Goal: Task Accomplishment & Management: Use online tool/utility

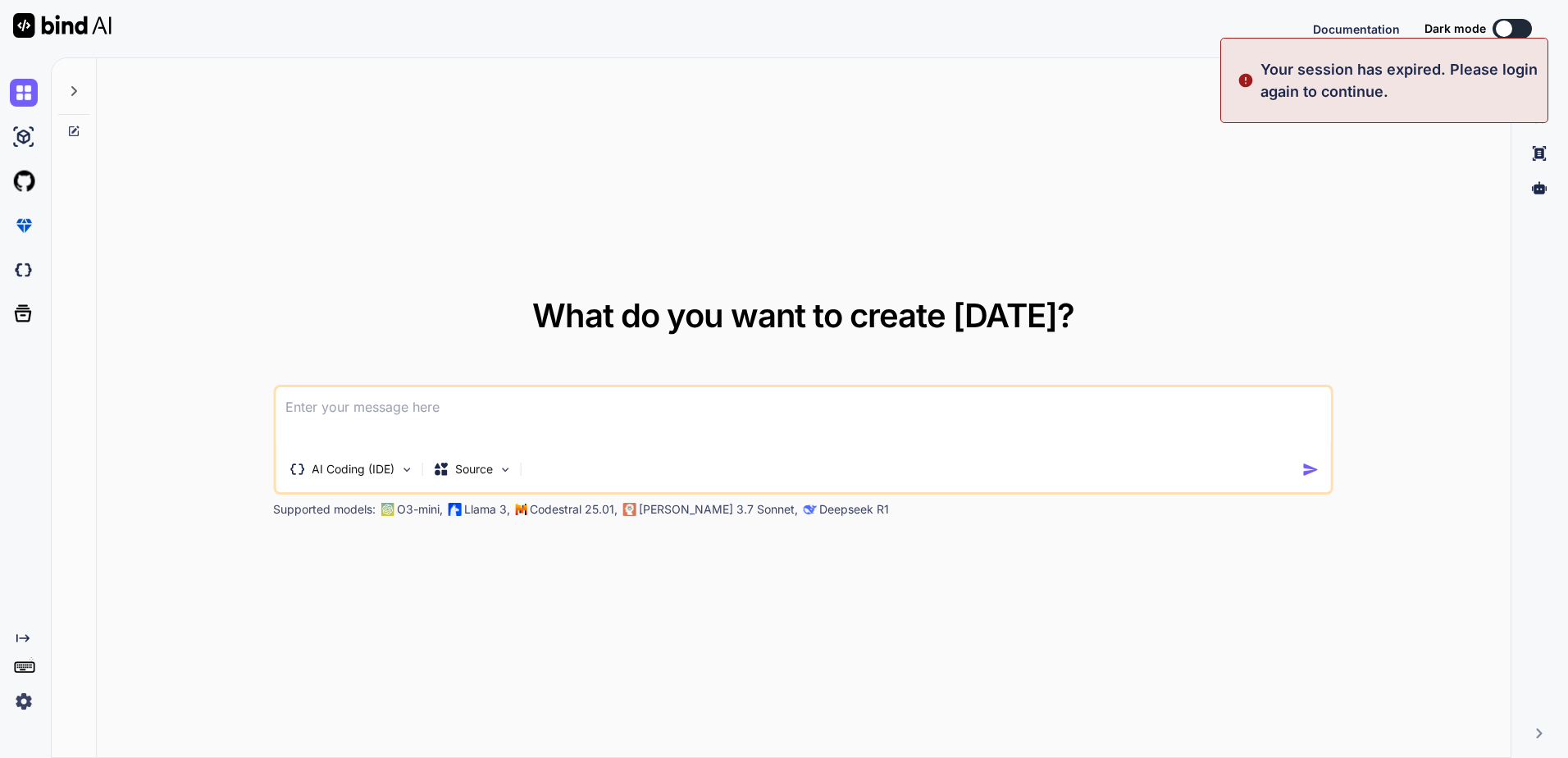
type textarea "x"
click at [1513, 27] on button "Sign in" at bounding box center [1498, 29] width 88 height 32
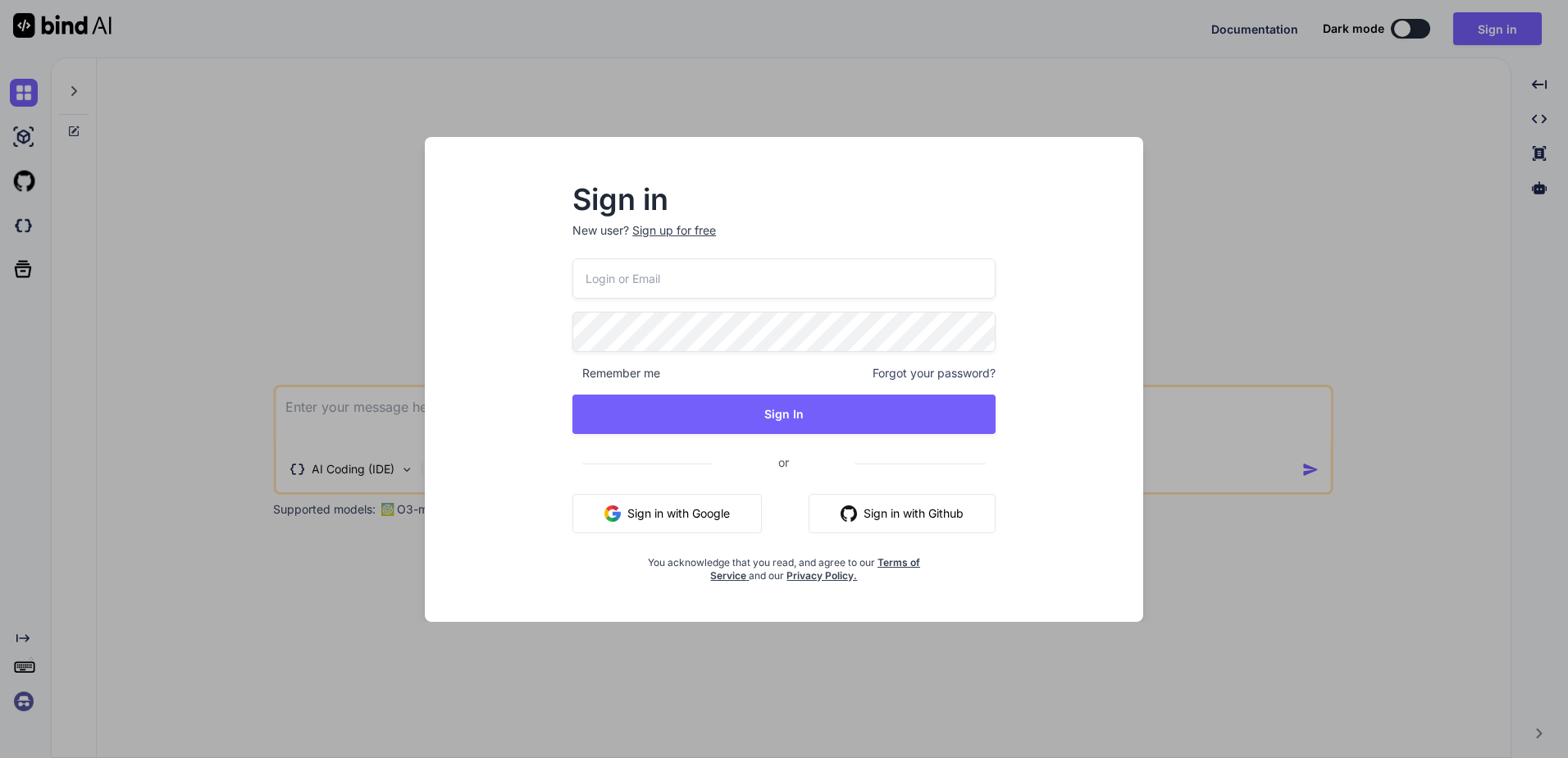
click at [716, 284] on input "email" at bounding box center [784, 279] width 423 height 40
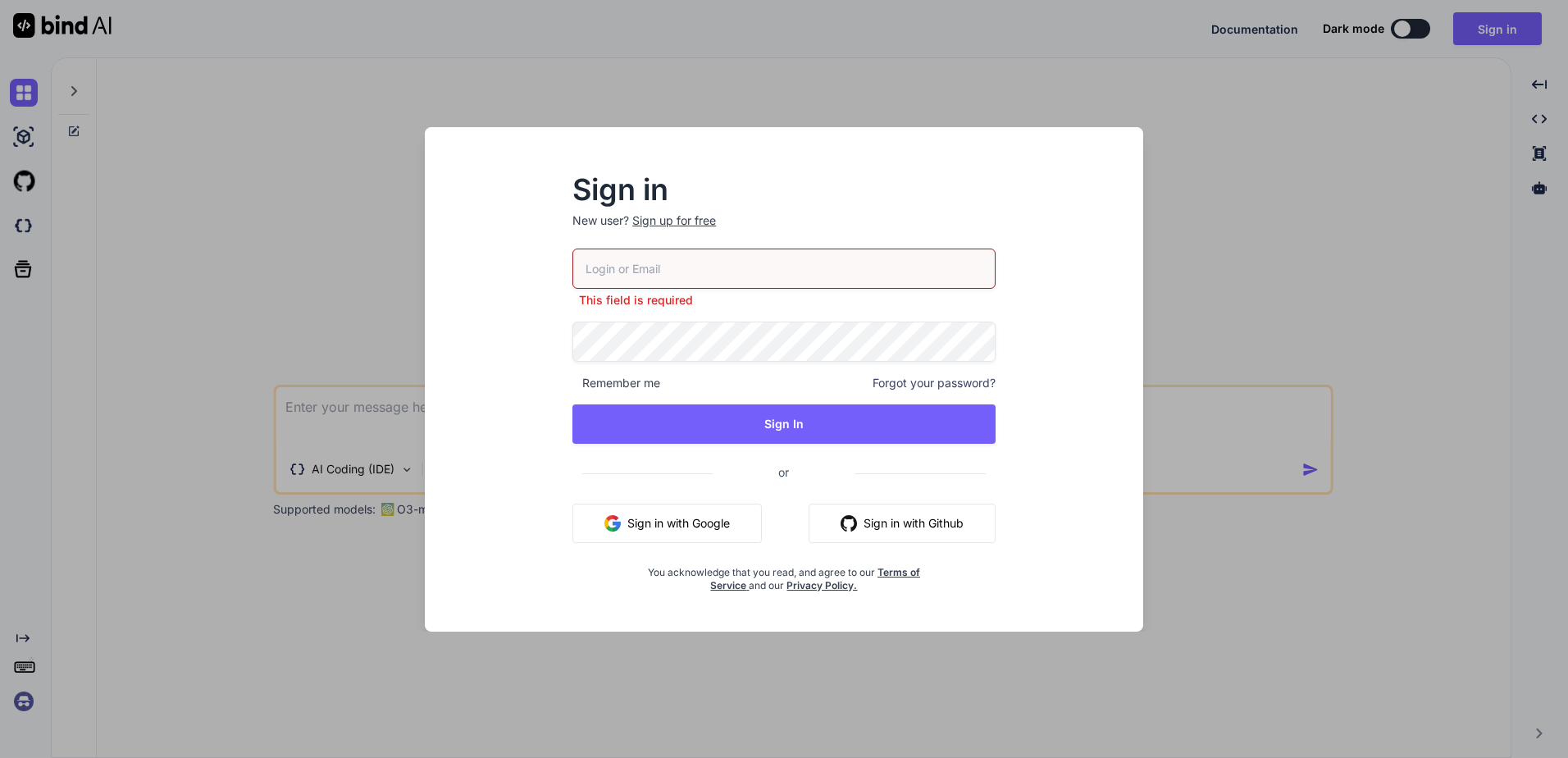
type input "[PERSON_NAME][EMAIL_ADDRESS][DOMAIN_NAME]"
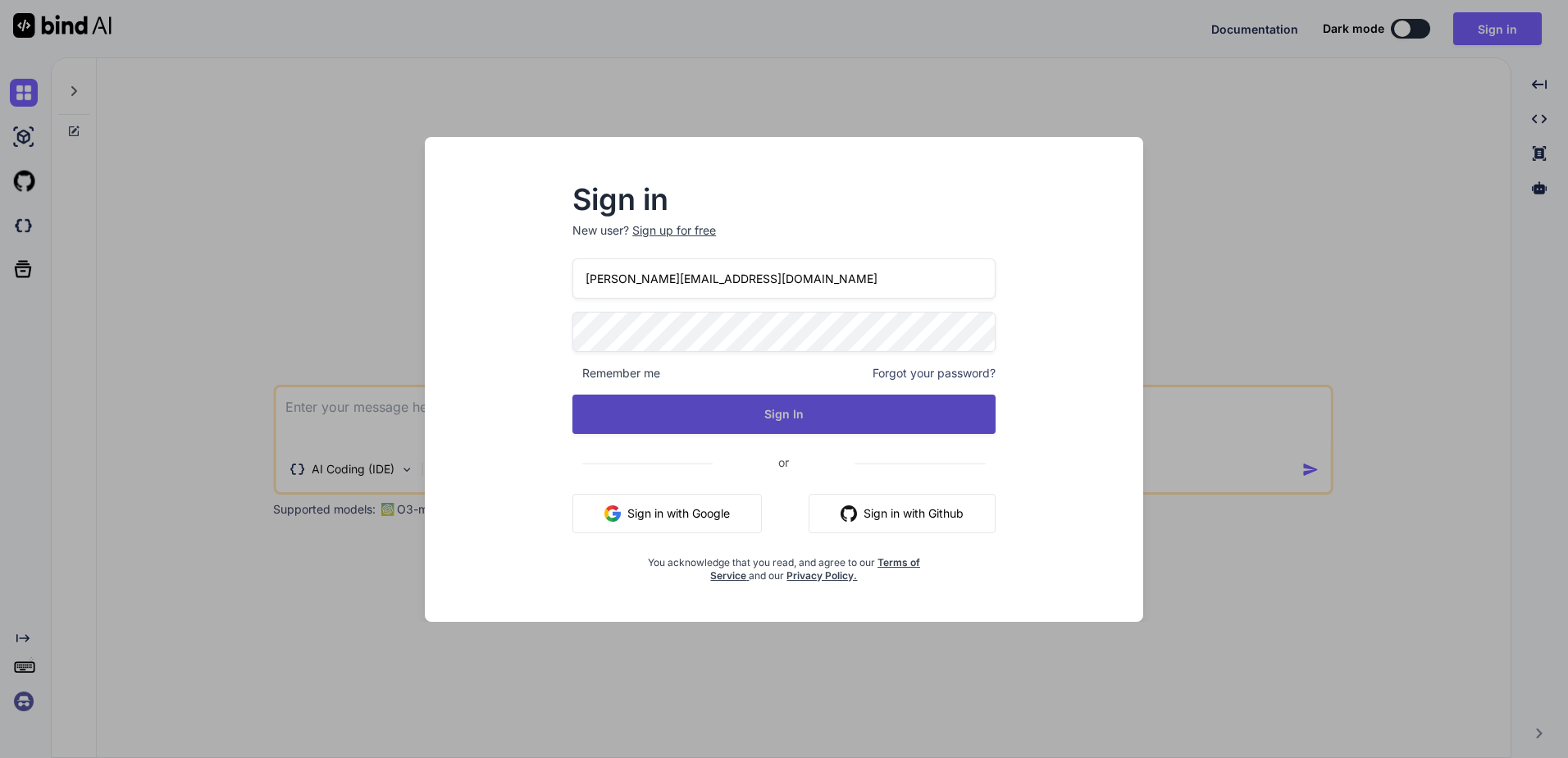
click at [726, 422] on button "Sign In" at bounding box center [784, 414] width 423 height 39
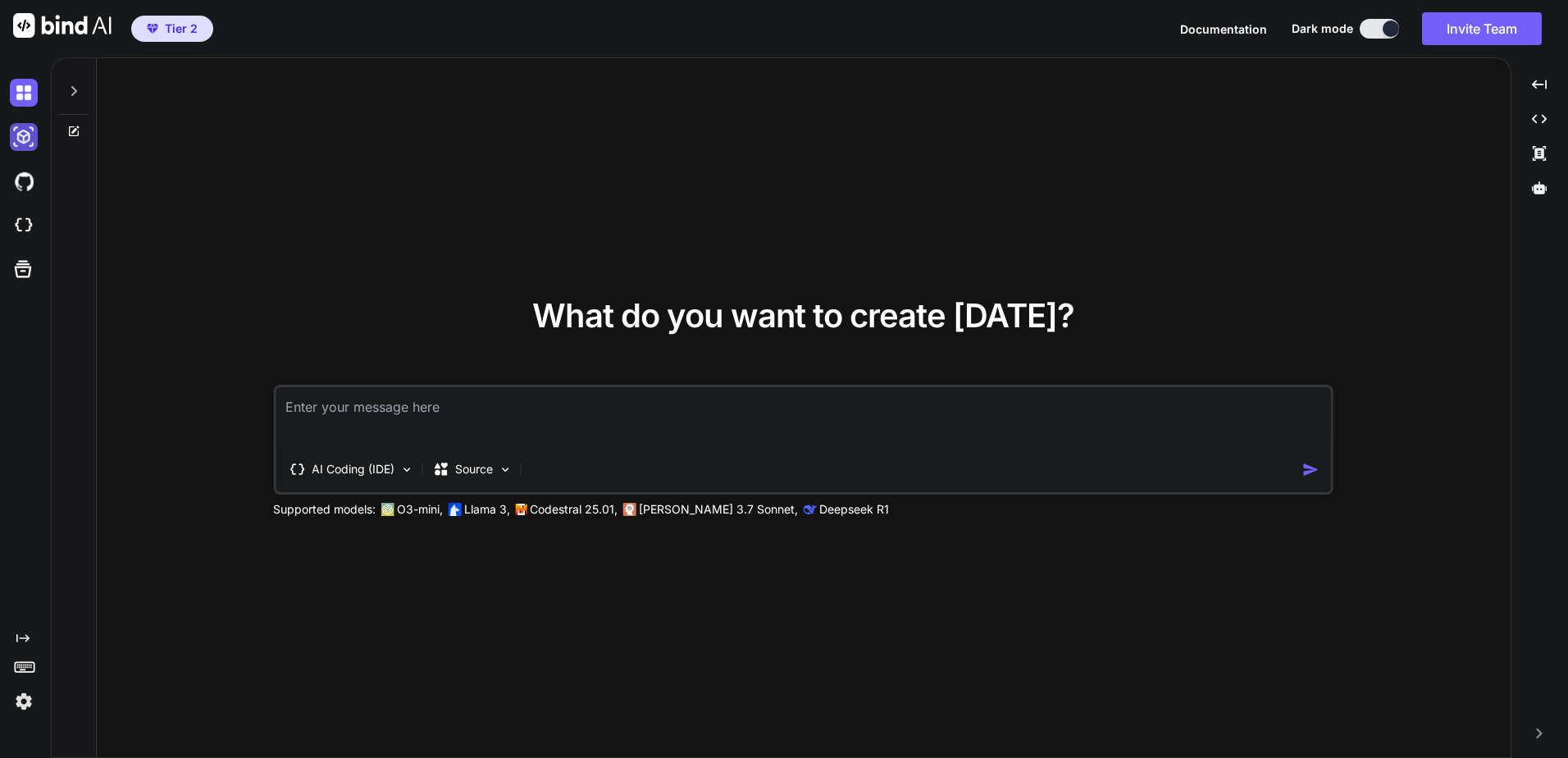
click at [31, 138] on img at bounding box center [23, 136] width 28 height 28
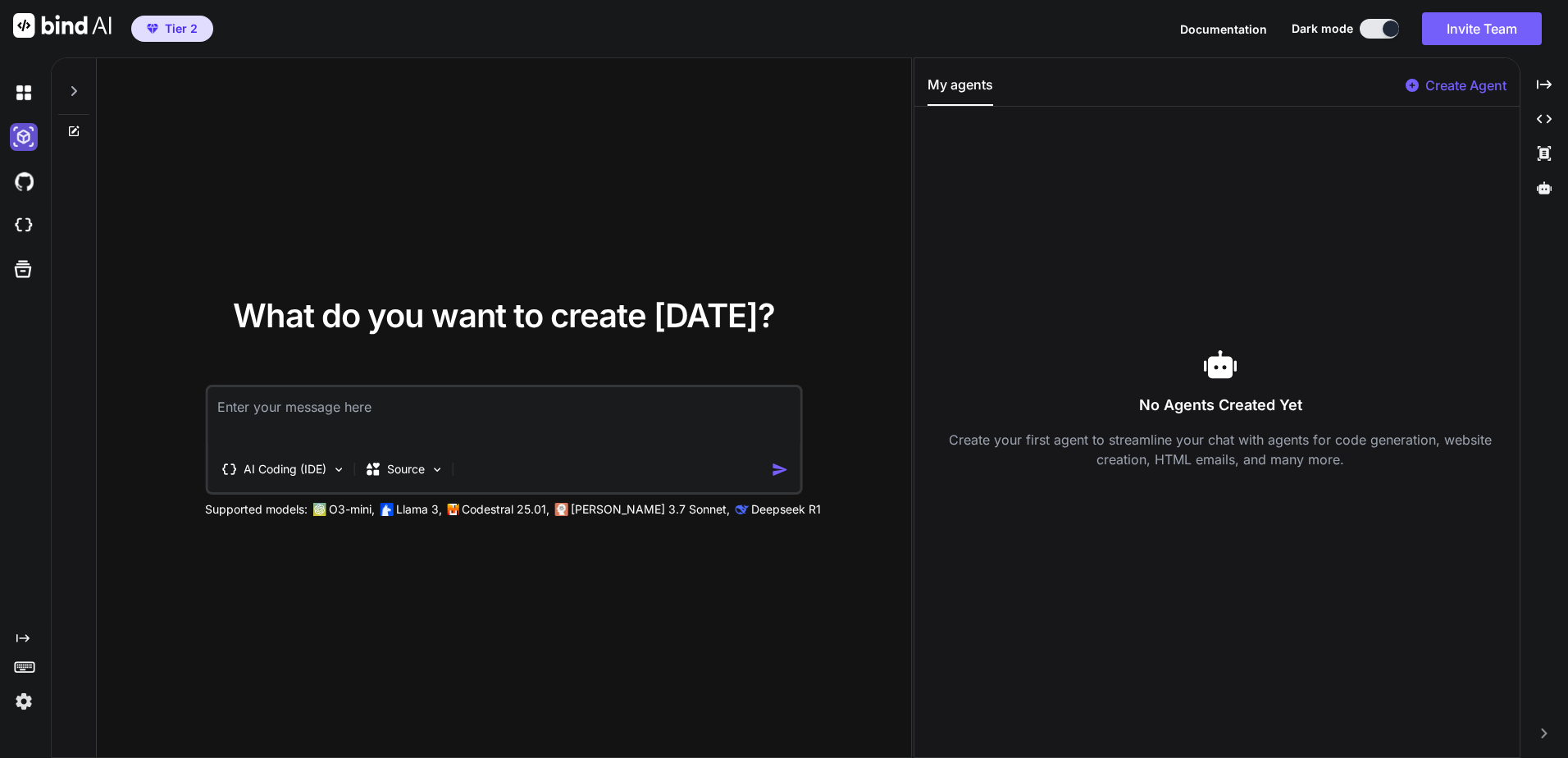
click at [31, 138] on img at bounding box center [23, 136] width 28 height 28
click at [21, 81] on img at bounding box center [23, 92] width 28 height 28
click at [28, 190] on img at bounding box center [23, 181] width 28 height 28
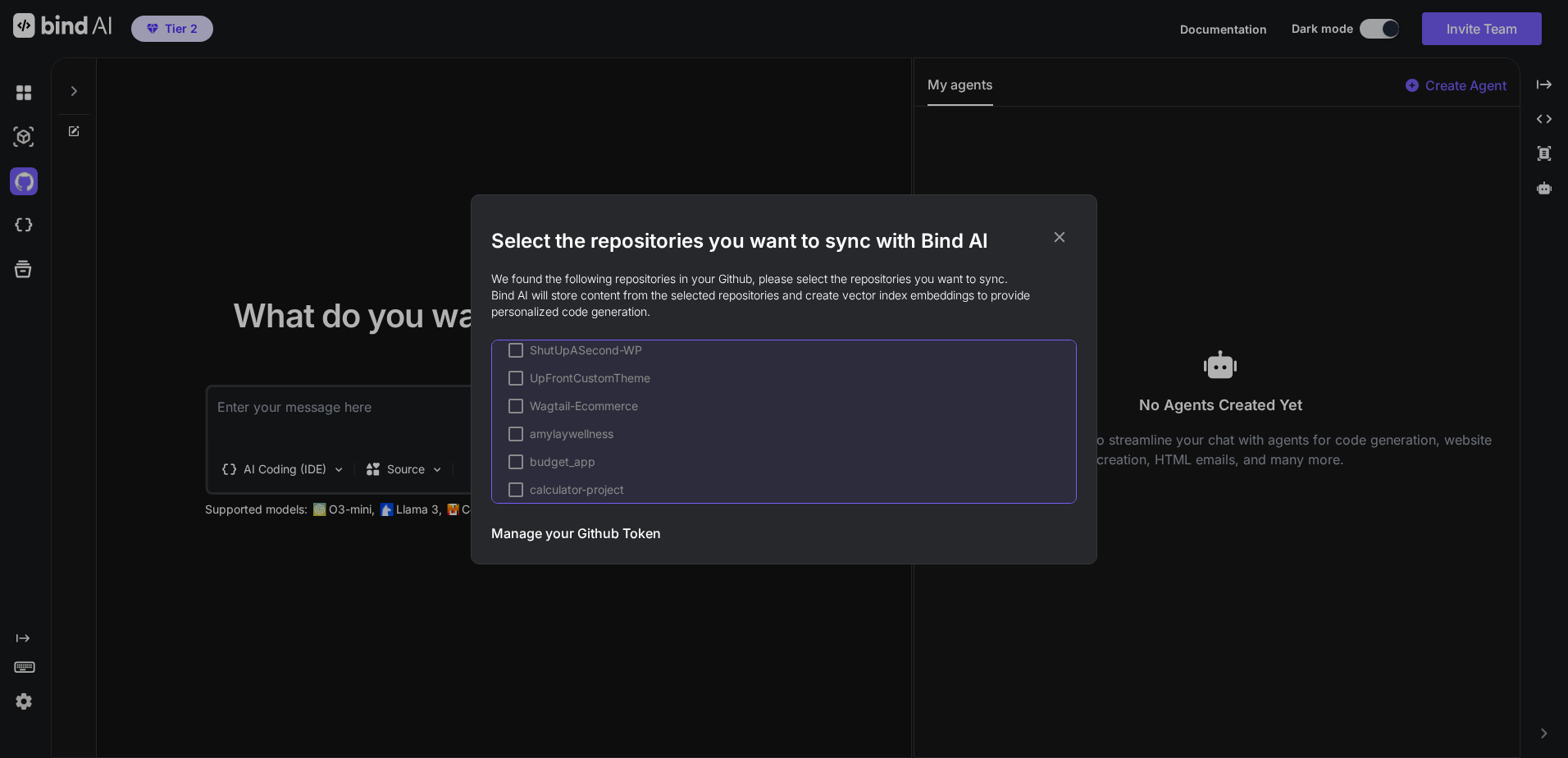
scroll to position [983, 0]
click at [1062, 232] on icon at bounding box center [1059, 237] width 18 height 18
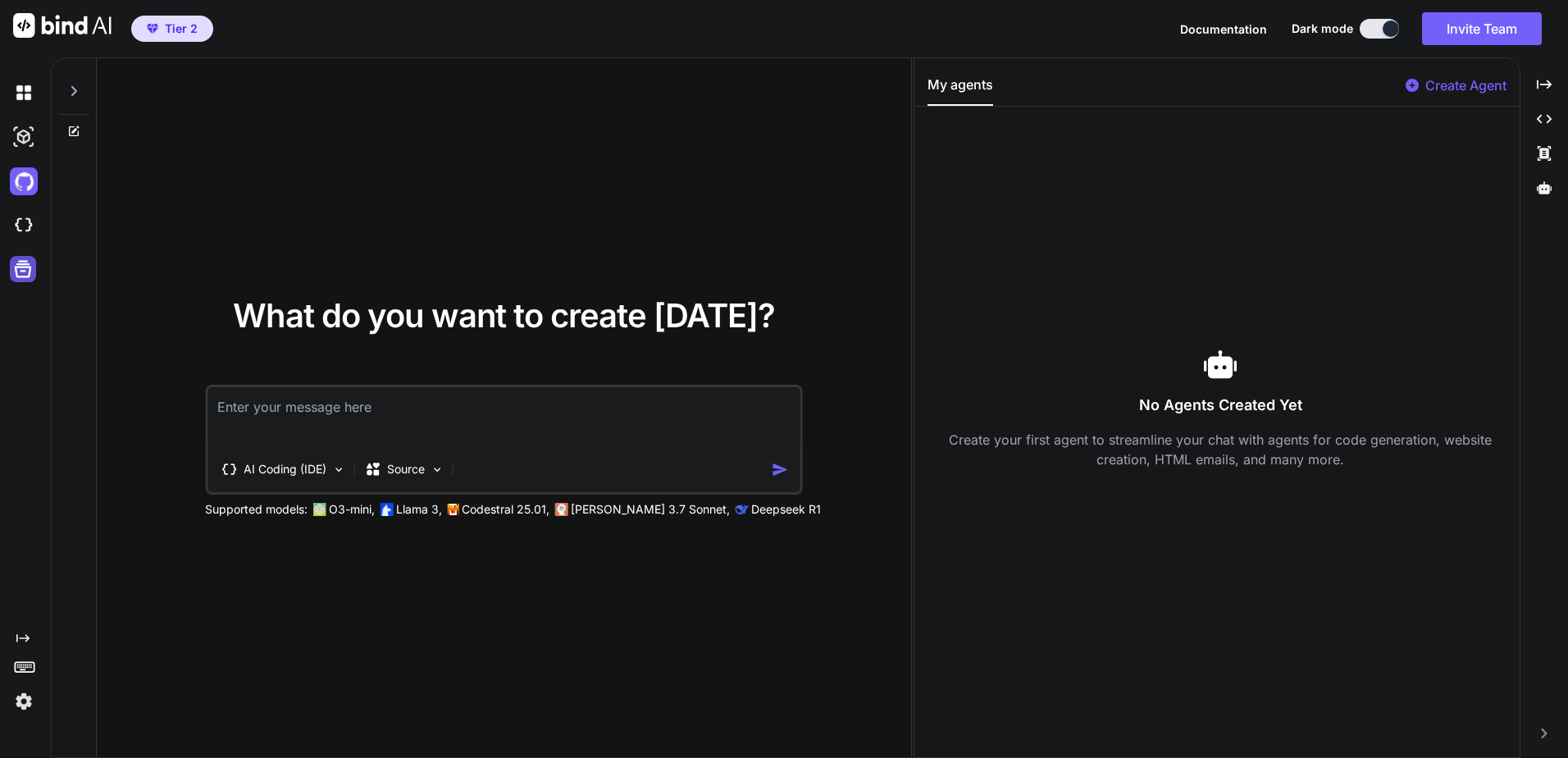
click at [27, 259] on icon at bounding box center [23, 269] width 23 height 23
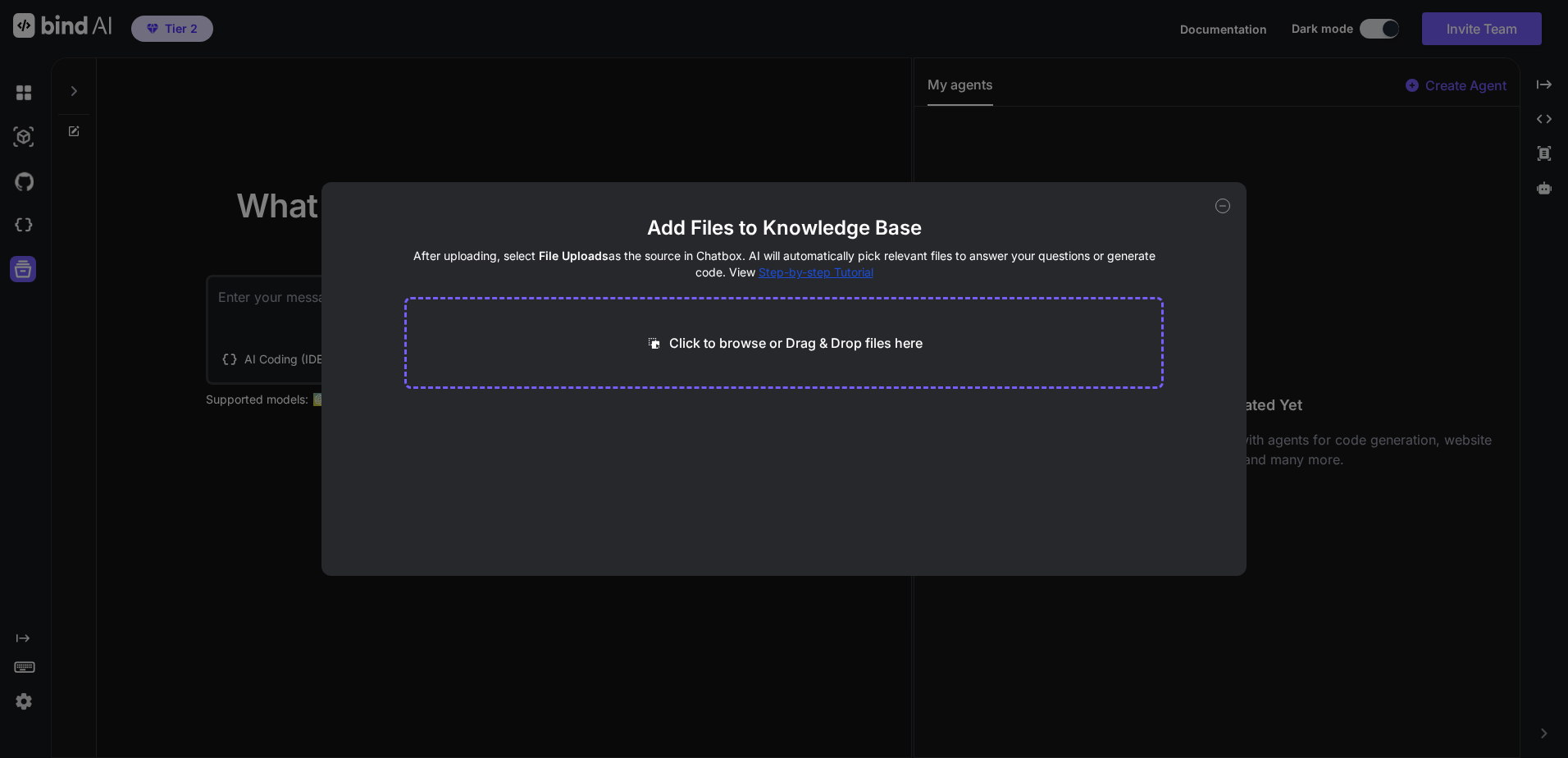
click at [148, 245] on div "Add Files to Knowledge Base After uploading, select File Uploads as the source …" at bounding box center [784, 379] width 1568 height 758
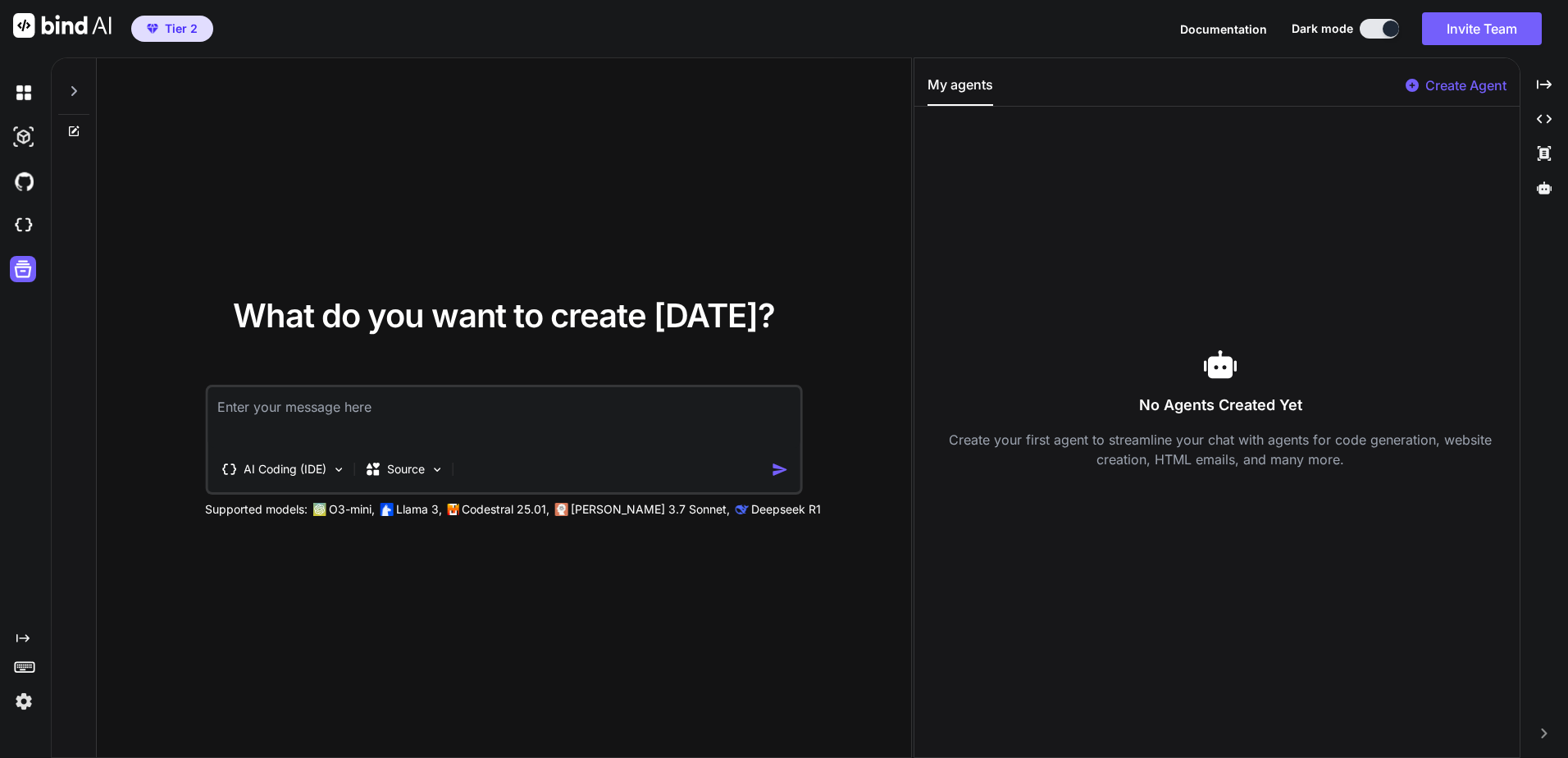
click at [28, 669] on icon at bounding box center [25, 666] width 23 height 23
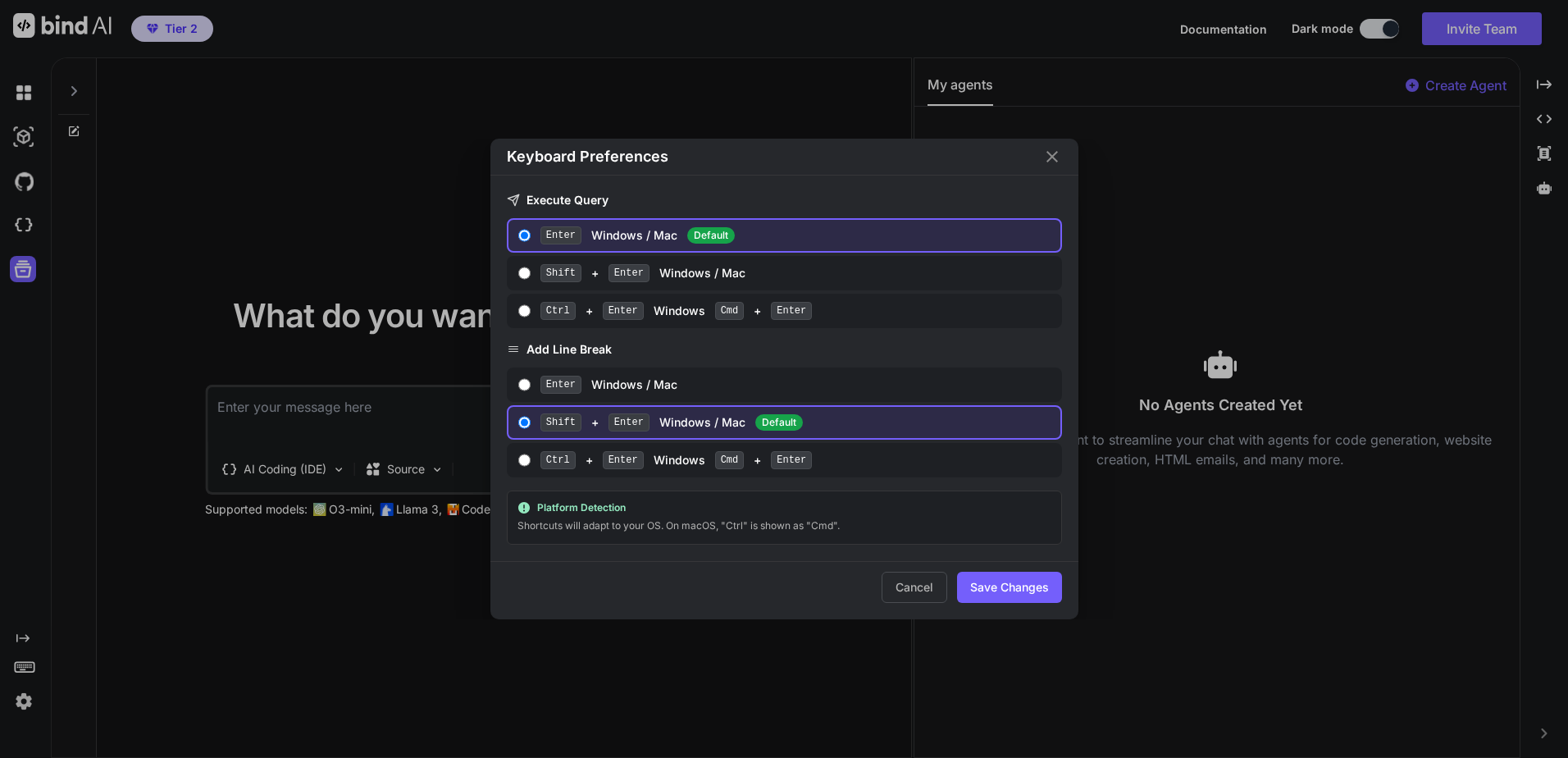
click at [29, 663] on div "Keyboard Preferences Execute Query Enter Windows / Mac Default Shift + Enter Wi…" at bounding box center [784, 379] width 1568 height 758
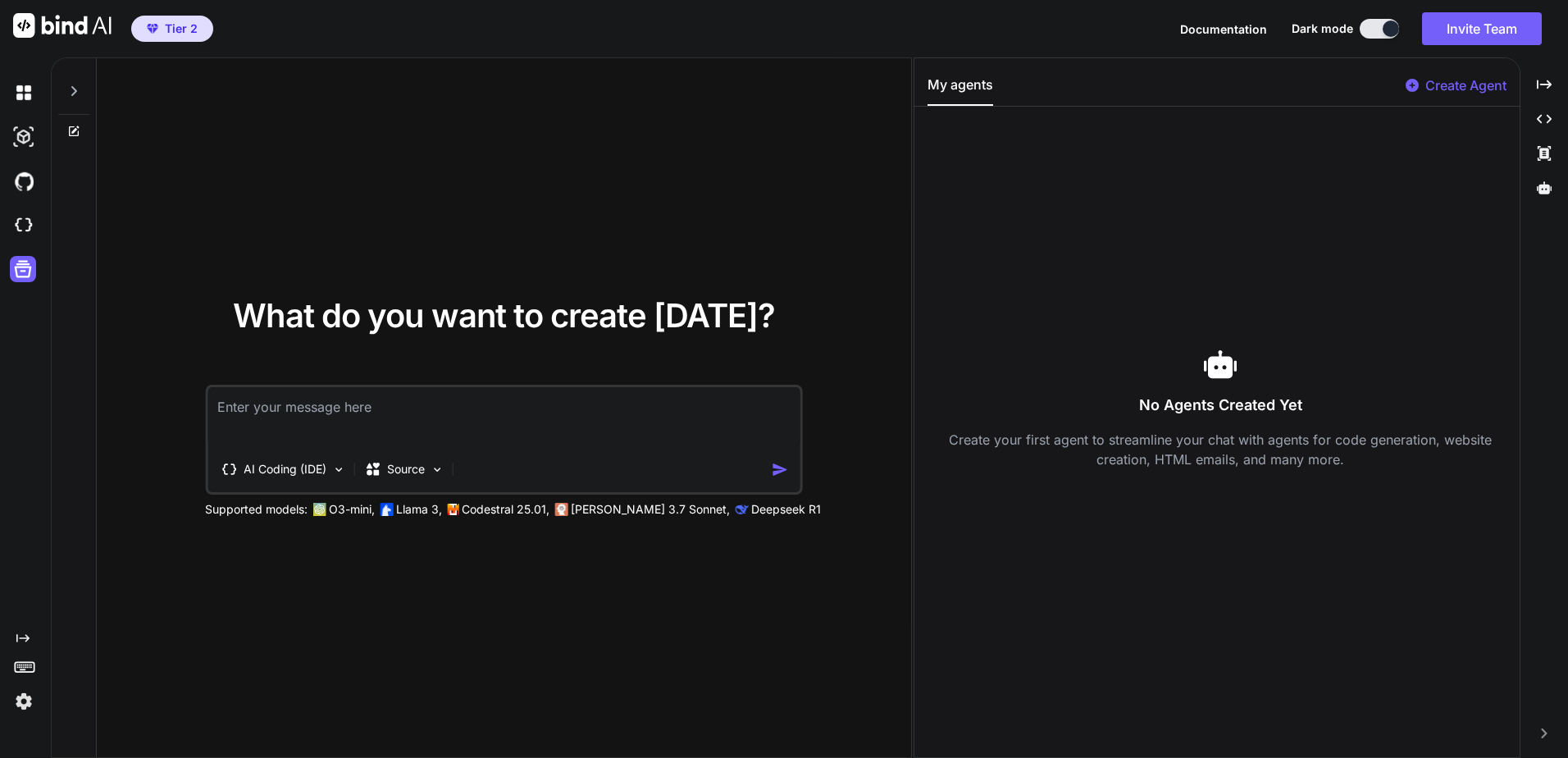
click at [22, 691] on img at bounding box center [23, 700] width 28 height 28
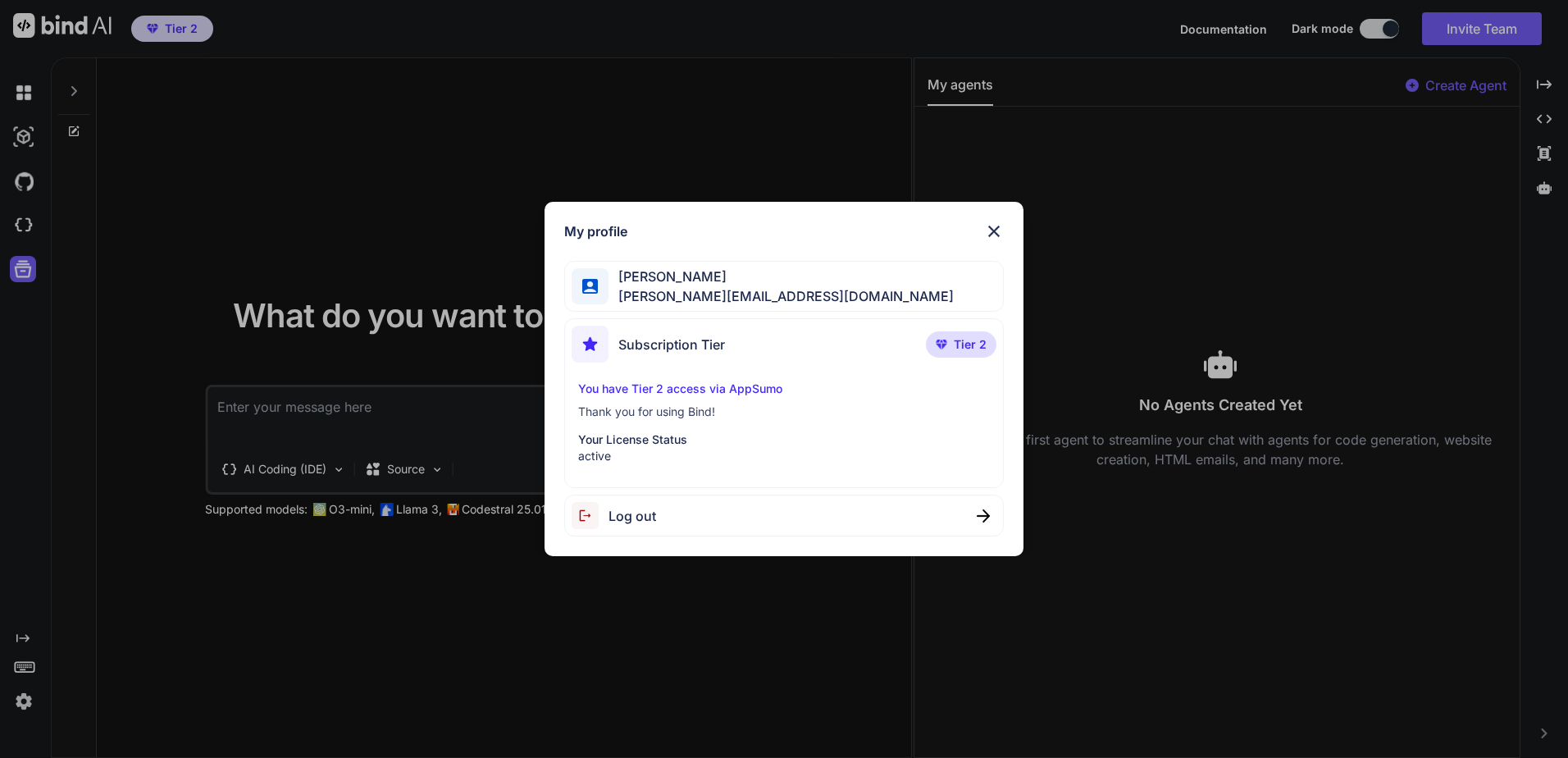
click at [22, 692] on div "My profile [PERSON_NAME] [PERSON_NAME][EMAIL_ADDRESS][DOMAIN_NAME] Subscription…" at bounding box center [784, 379] width 1568 height 758
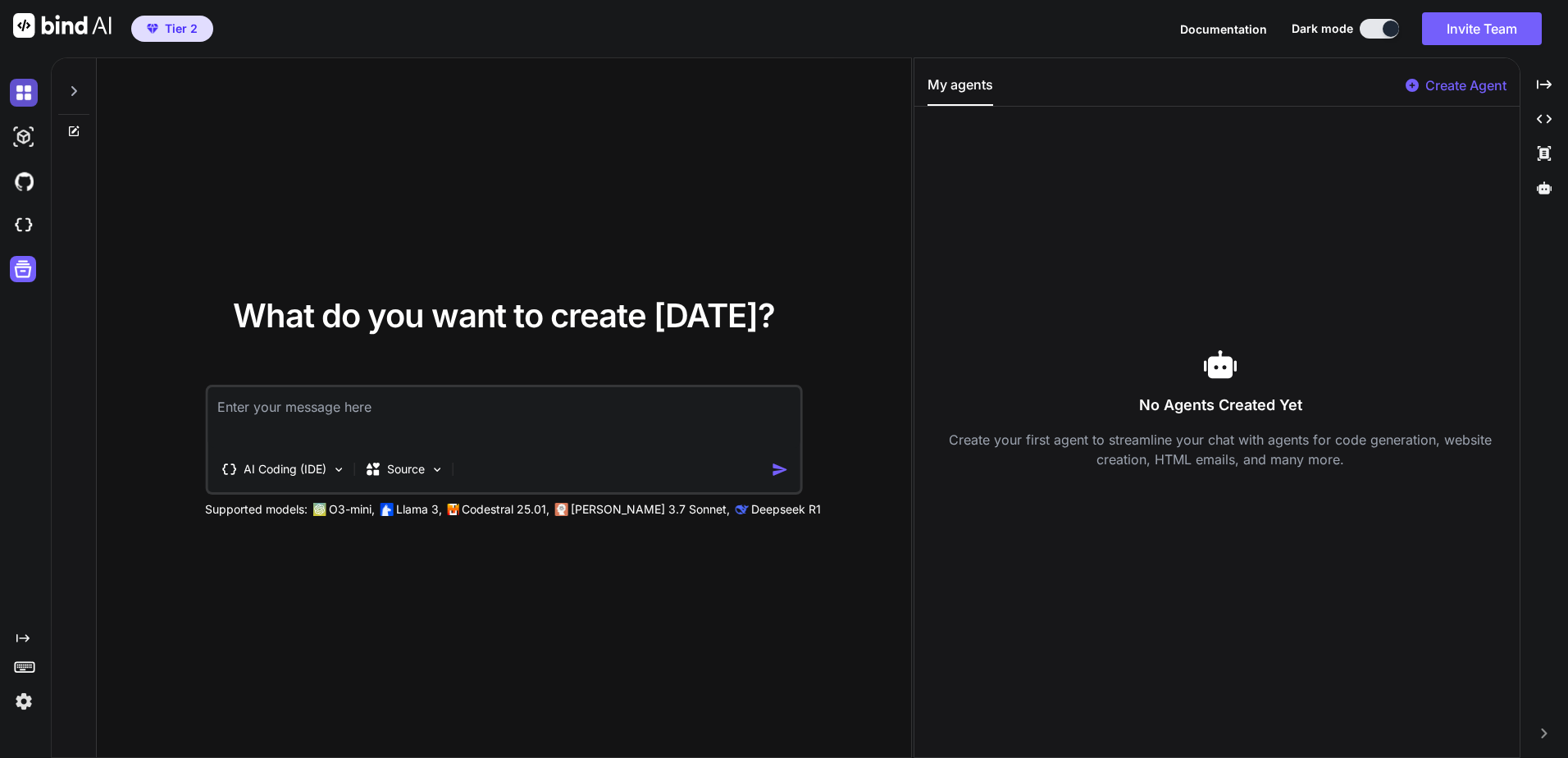
click at [31, 90] on img at bounding box center [23, 92] width 28 height 28
click at [41, 25] on img at bounding box center [62, 26] width 98 height 25
